Goal: Information Seeking & Learning: Learn about a topic

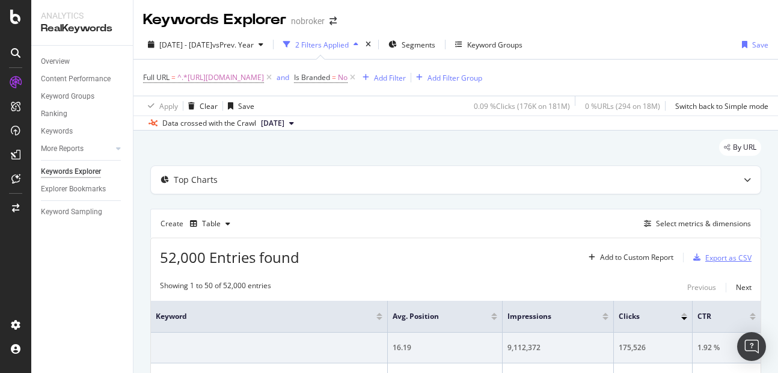
scroll to position [95, 0]
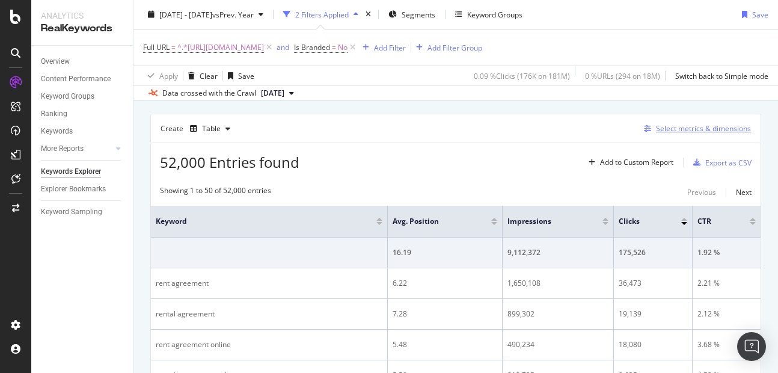
click at [698, 125] on div "Select metrics & dimensions" at bounding box center [703, 128] width 95 height 10
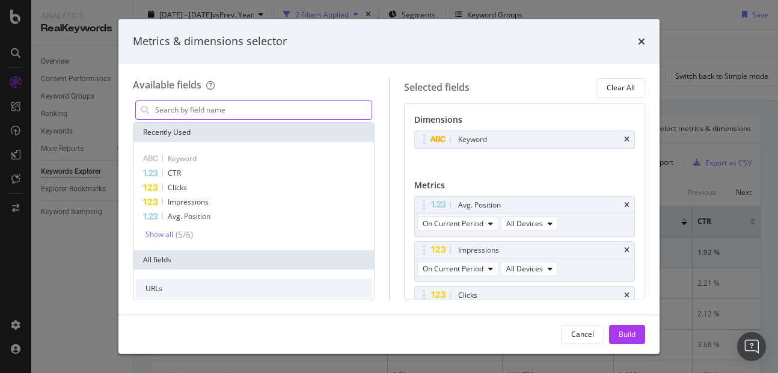
click at [265, 111] on input "modal" at bounding box center [263, 110] width 218 height 18
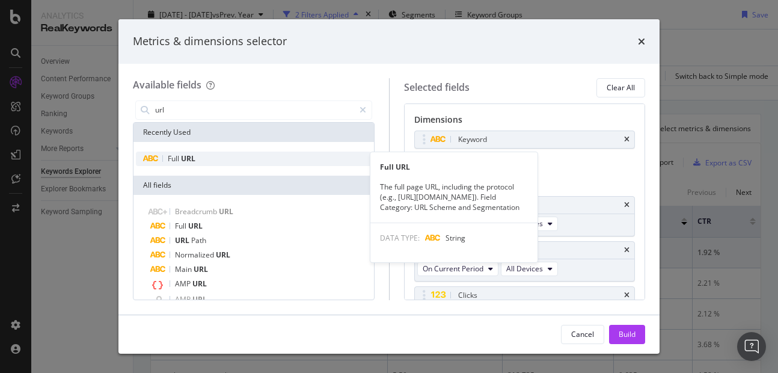
type input "url"
click at [235, 156] on div "Full URL" at bounding box center [254, 159] width 236 height 14
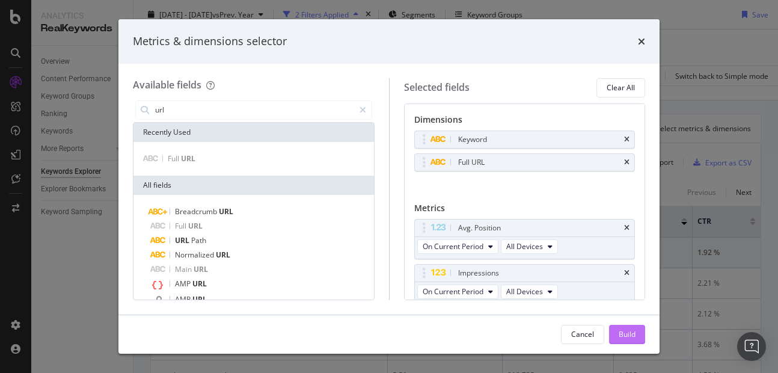
click at [624, 332] on div "Build" at bounding box center [627, 334] width 17 height 10
